Goal: Find specific page/section: Find specific page/section

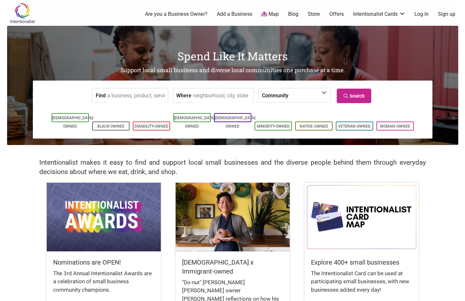
click at [210, 95] on input "Where" at bounding box center [222, 95] width 59 height 14
type input "Seattle, WA, USA"
click at [135, 98] on input "Find" at bounding box center [136, 95] width 59 height 14
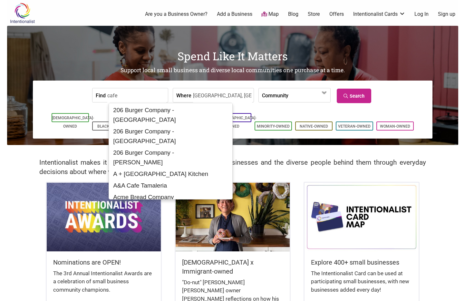
click at [124, 93] on input "cafe" at bounding box center [136, 95] width 59 height 14
type input "c"
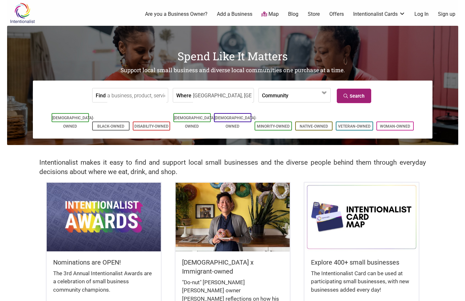
click at [356, 97] on link "Search" at bounding box center [354, 96] width 34 height 14
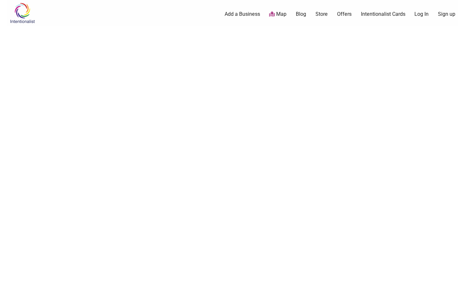
click at [279, 15] on link "Map" at bounding box center [277, 14] width 17 height 7
